Goal: Task Accomplishment & Management: Manage account settings

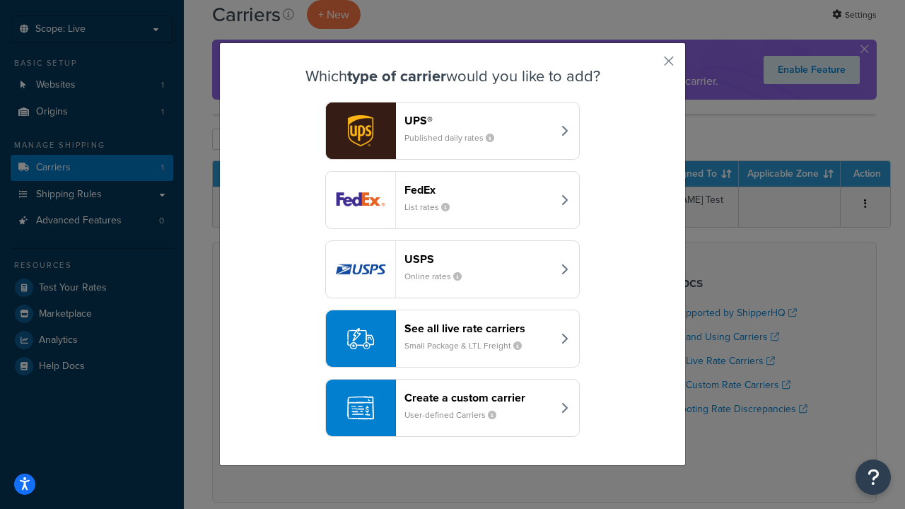
click at [478, 189] on header "FedEx" at bounding box center [478, 189] width 148 height 13
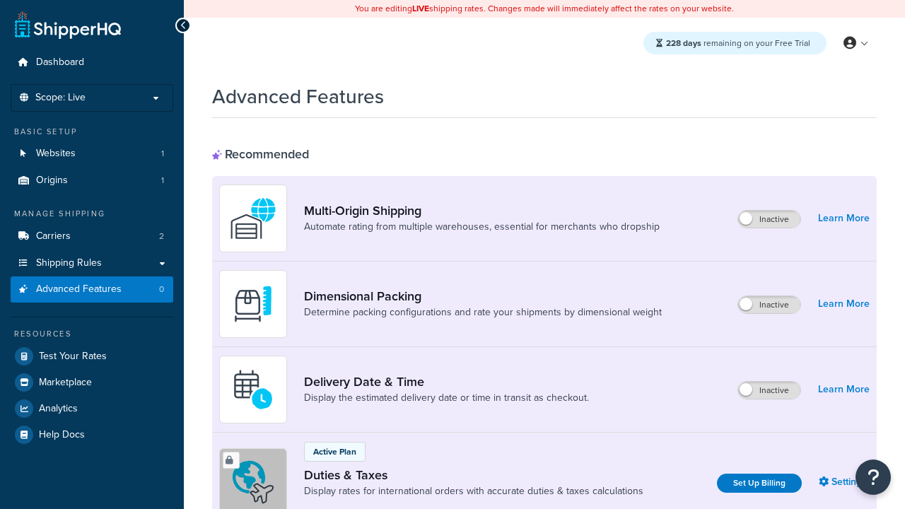
scroll to position [458, 0]
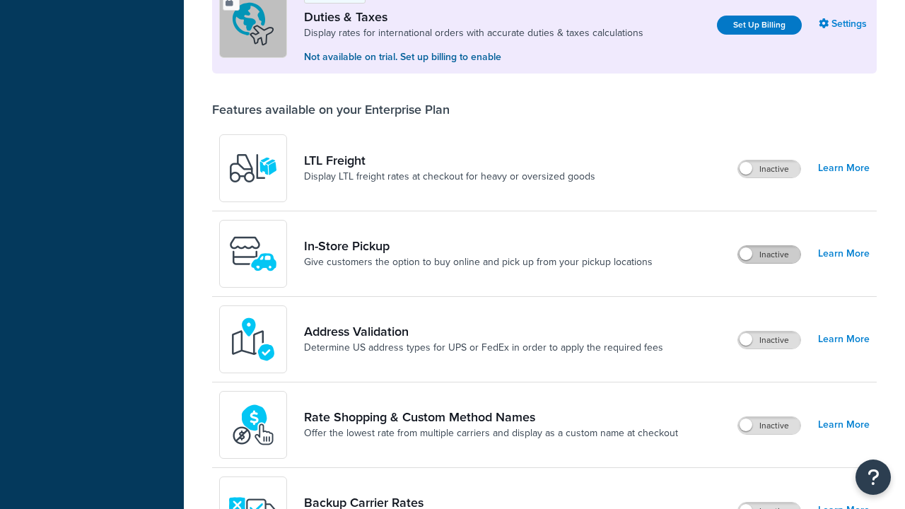
click at [769, 254] on label "Inactive" at bounding box center [769, 254] width 62 height 17
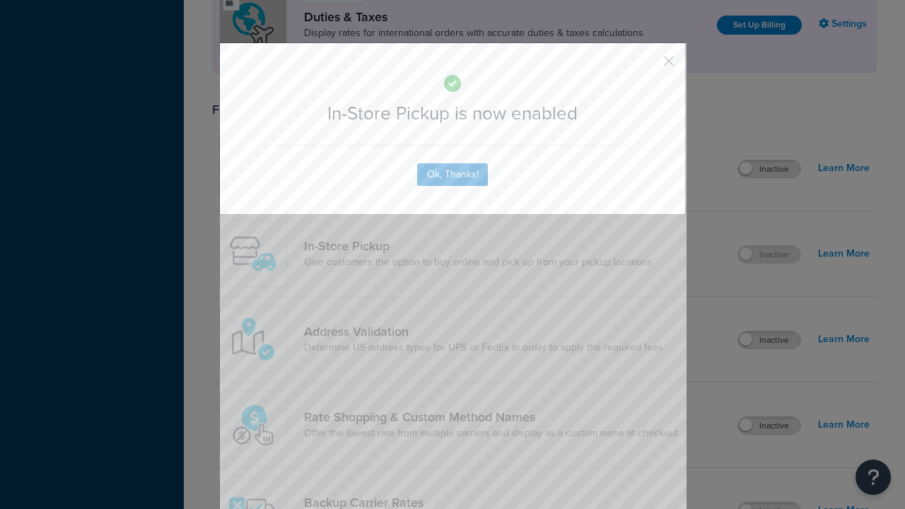
scroll to position [0, 0]
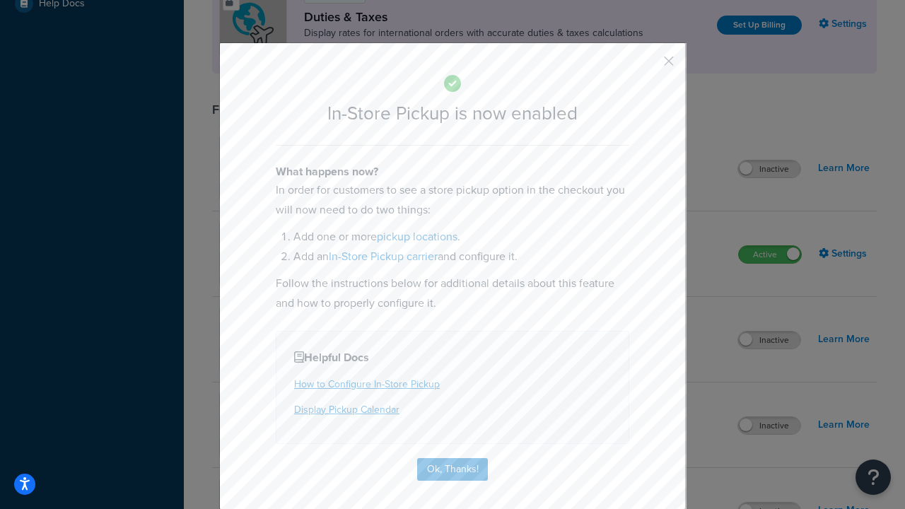
click at [647, 66] on button "button" at bounding box center [648, 66] width 4 height 4
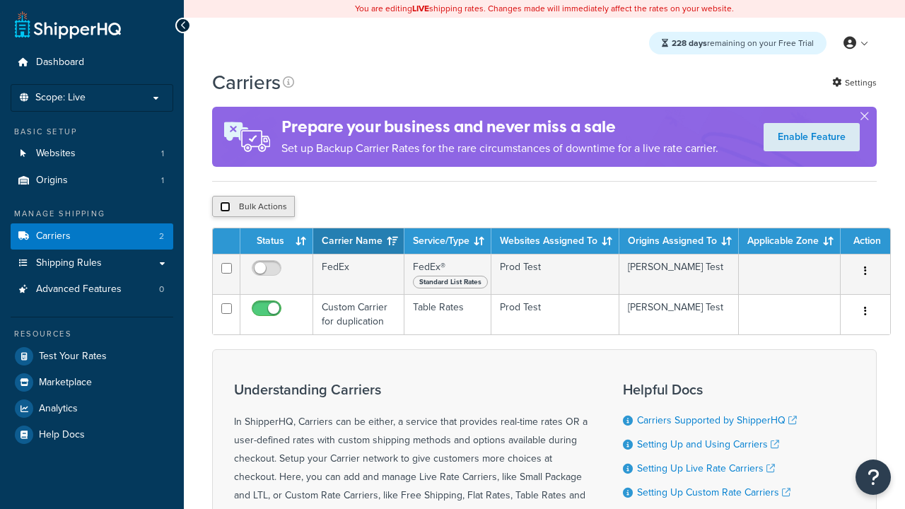
click at [225, 209] on input "checkbox" at bounding box center [225, 206] width 11 height 11
checkbox input "true"
click at [0, 0] on button "Delete" at bounding box center [0, 0] width 0 height 0
